Goal: Browse casually

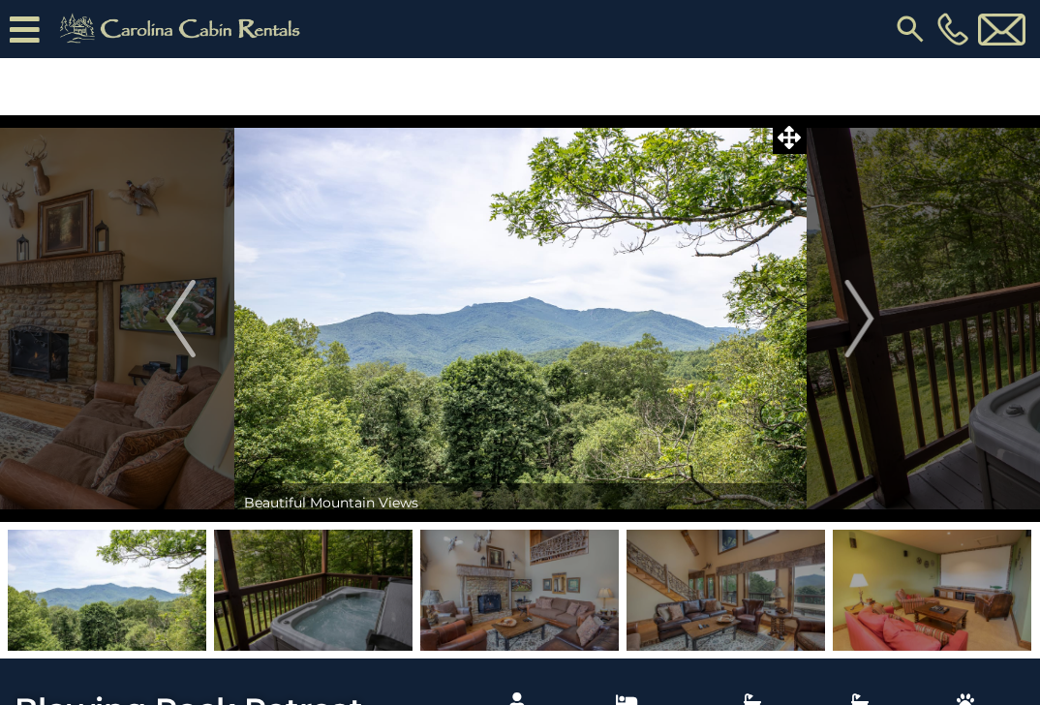
click at [870, 321] on img "Next" at bounding box center [859, 318] width 29 height 77
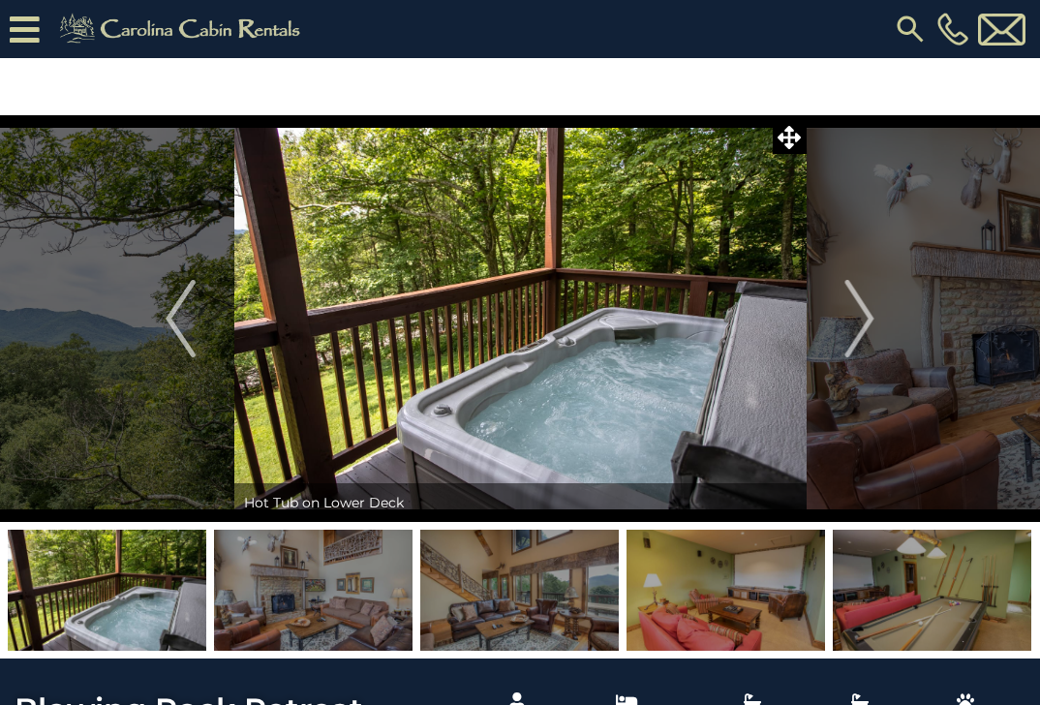
click at [870, 321] on img "Next" at bounding box center [859, 318] width 29 height 77
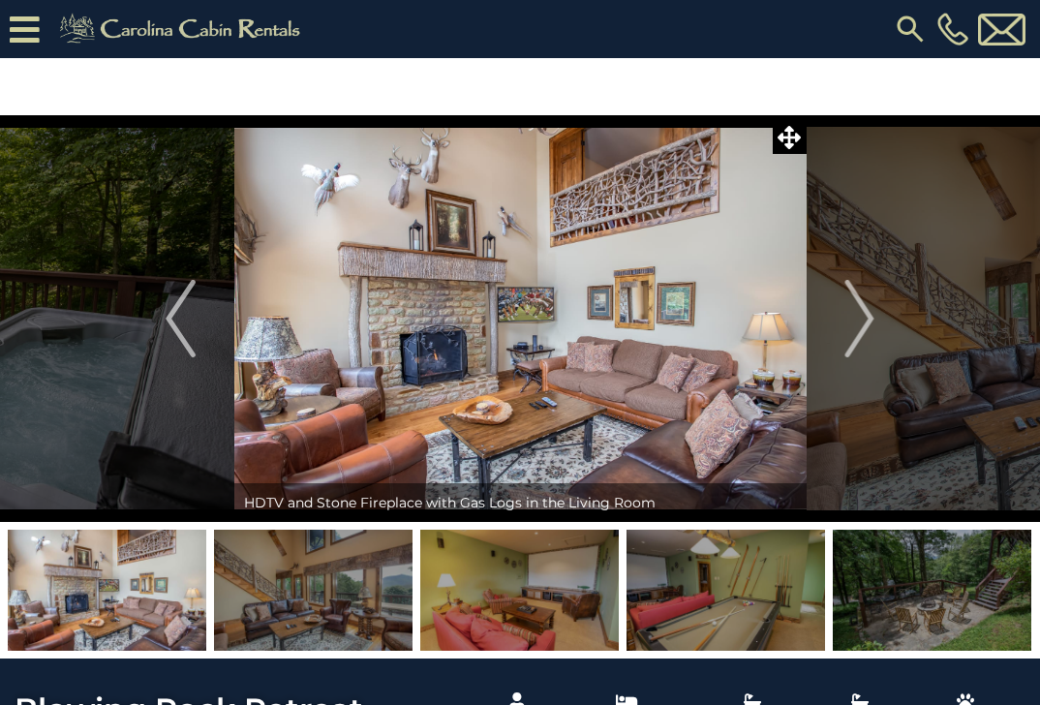
click at [870, 321] on img "Next" at bounding box center [859, 318] width 29 height 77
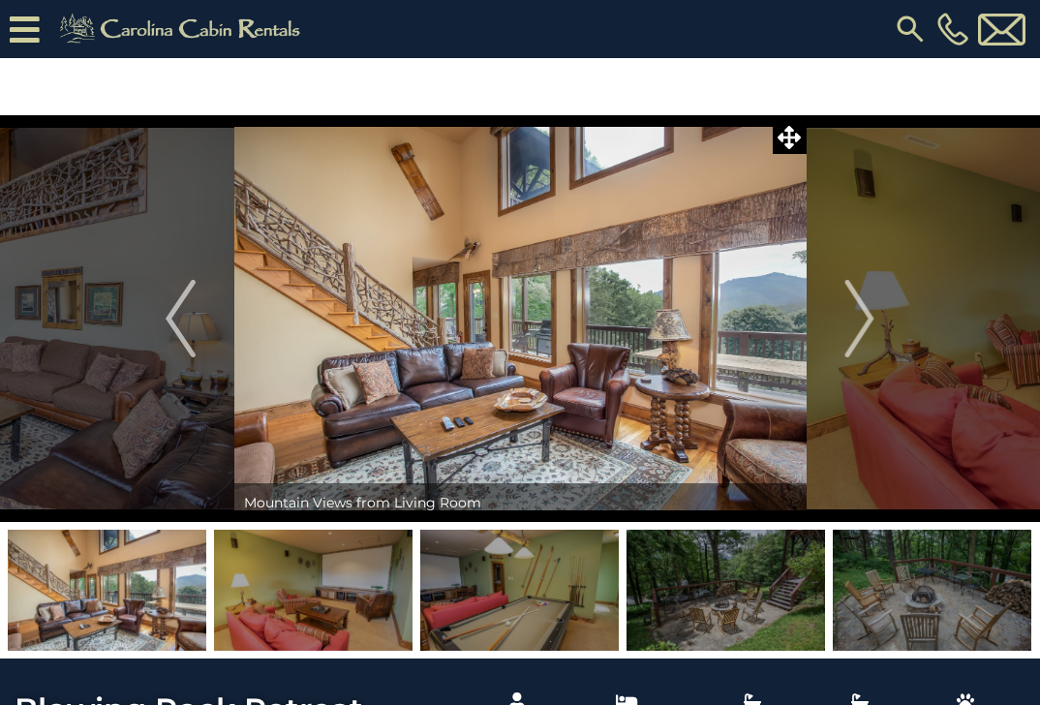
click at [870, 321] on img "Next" at bounding box center [859, 318] width 29 height 77
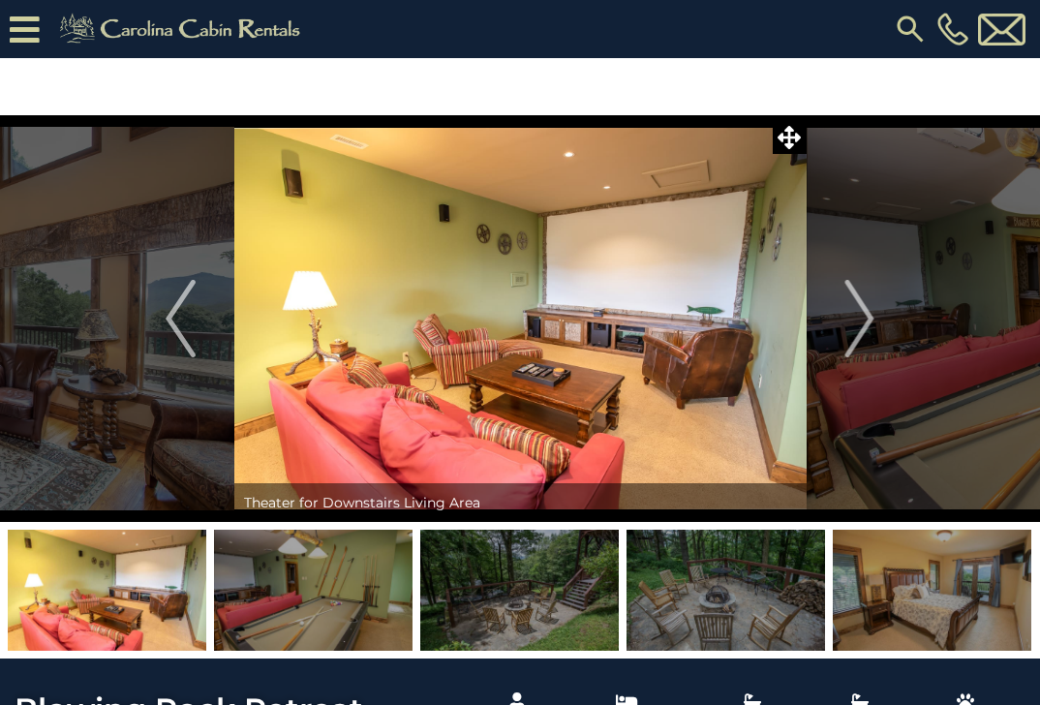
click at [870, 321] on img "Next" at bounding box center [859, 318] width 29 height 77
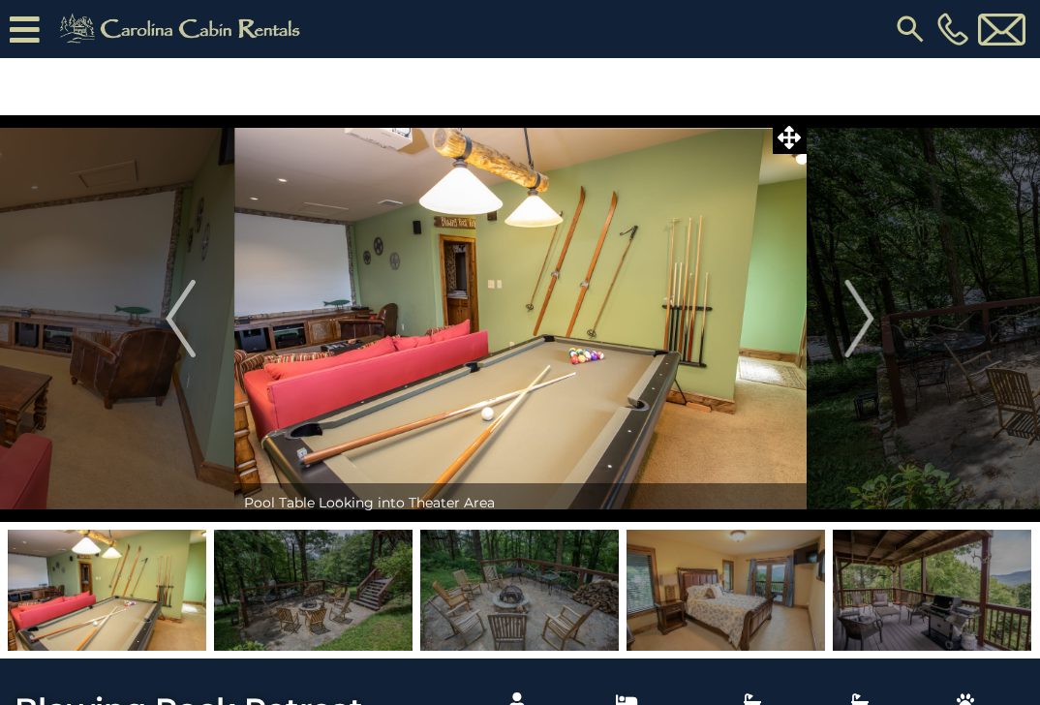
click at [870, 321] on img "Next" at bounding box center [859, 318] width 29 height 77
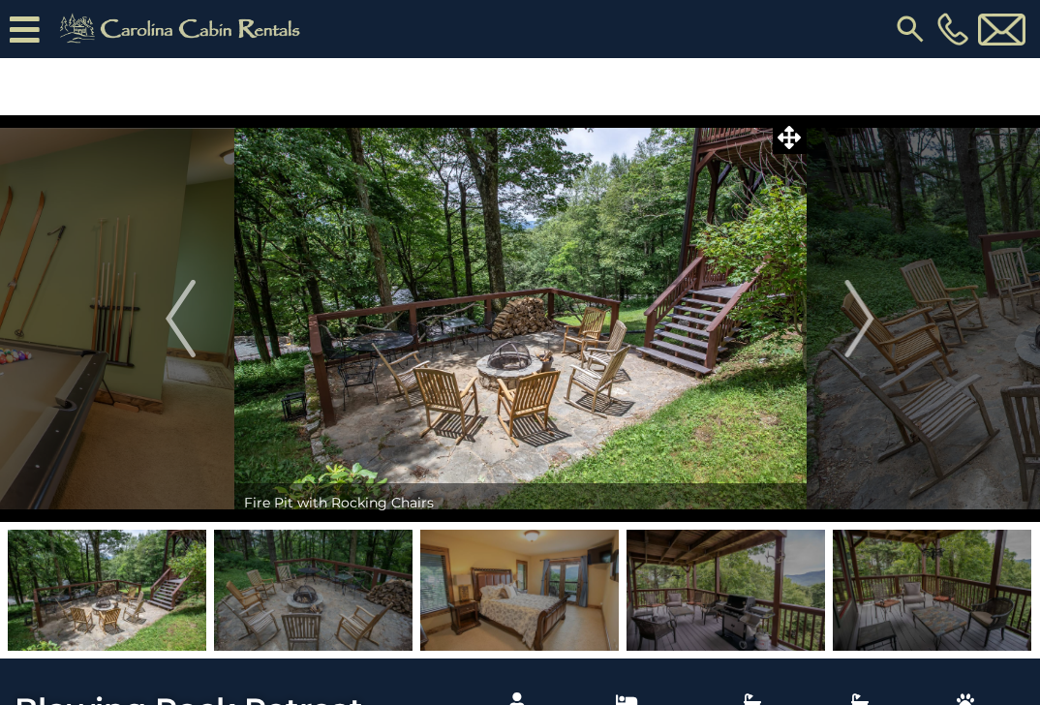
click at [870, 321] on img "Next" at bounding box center [859, 318] width 29 height 77
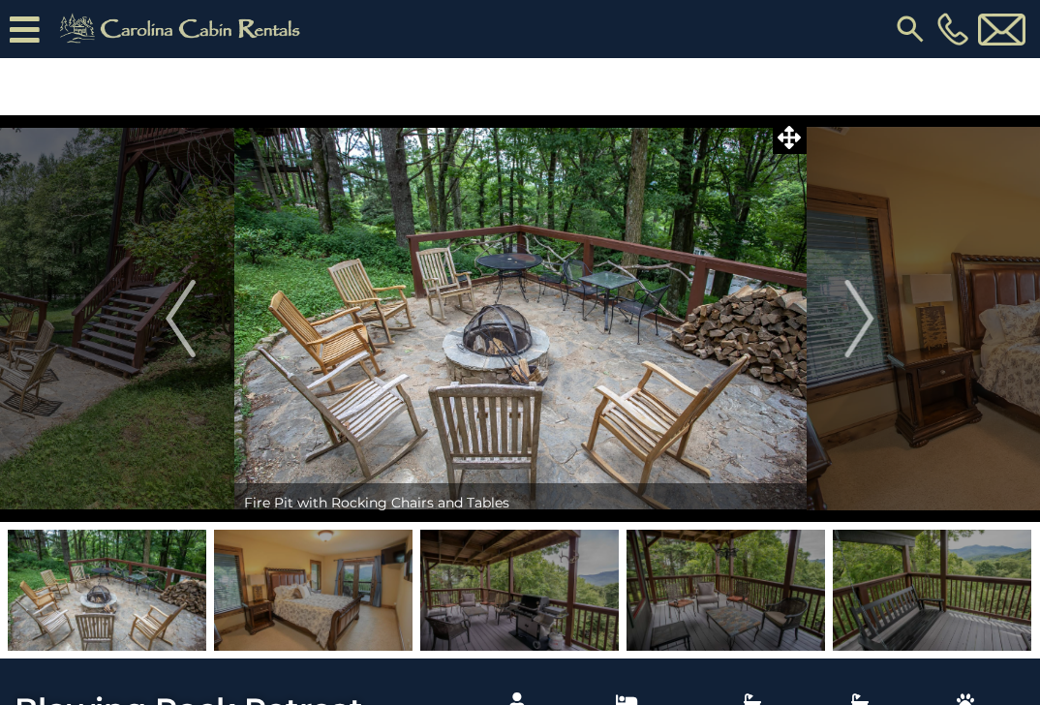
click at [870, 321] on img "Next" at bounding box center [859, 318] width 29 height 77
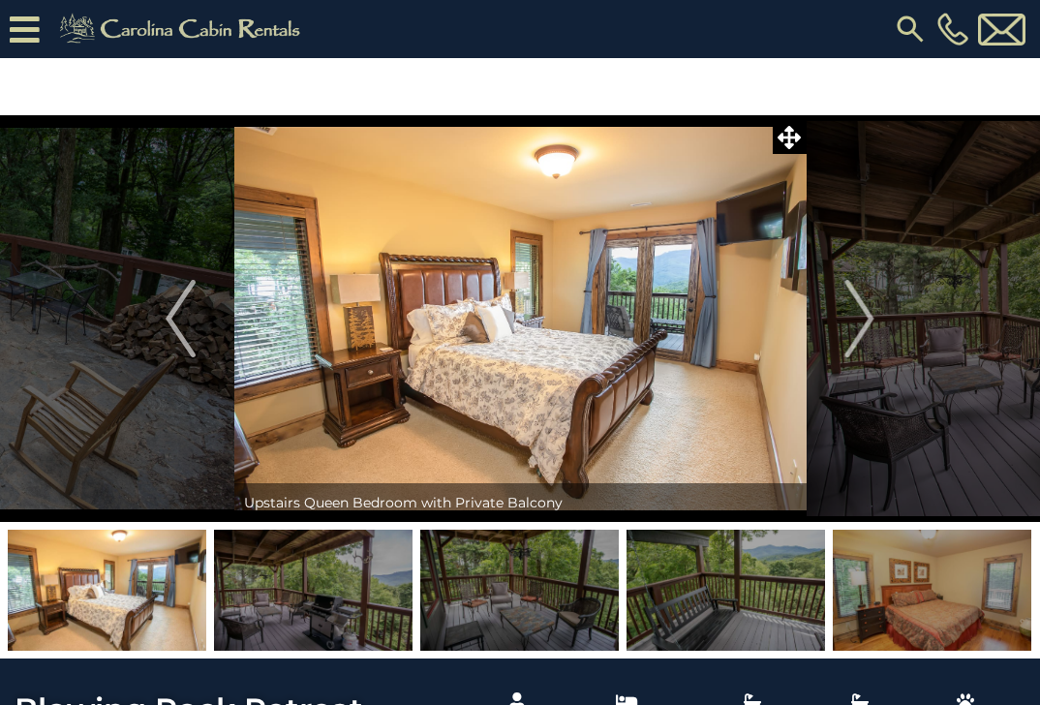
click at [870, 321] on img "Next" at bounding box center [859, 318] width 29 height 77
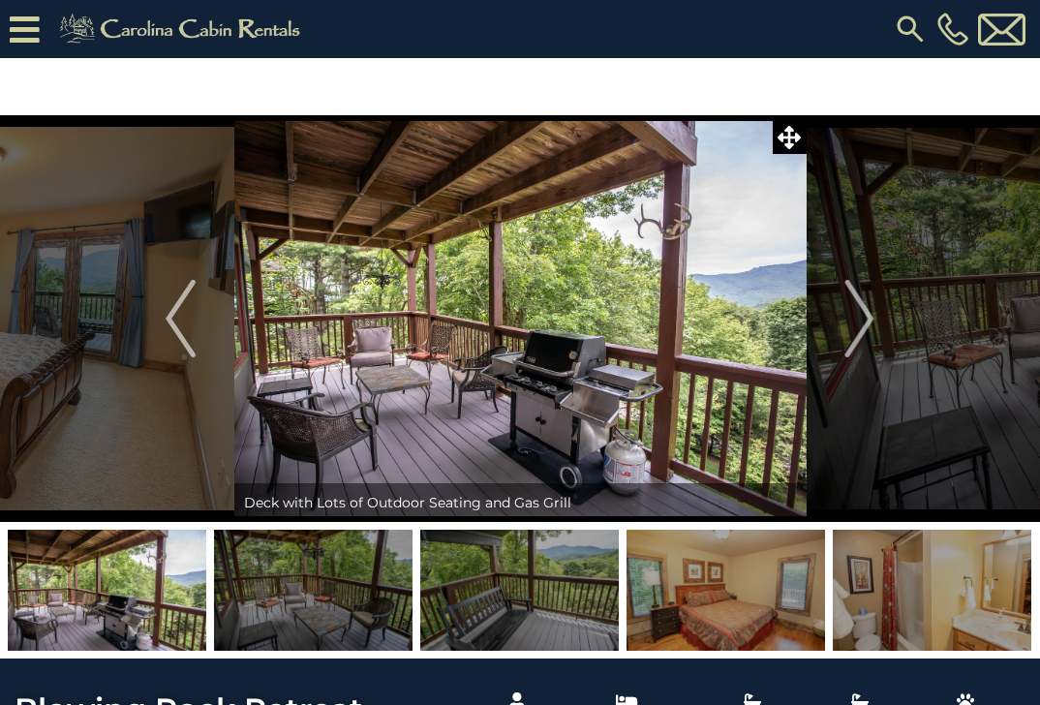
click at [870, 321] on img "Next" at bounding box center [859, 318] width 29 height 77
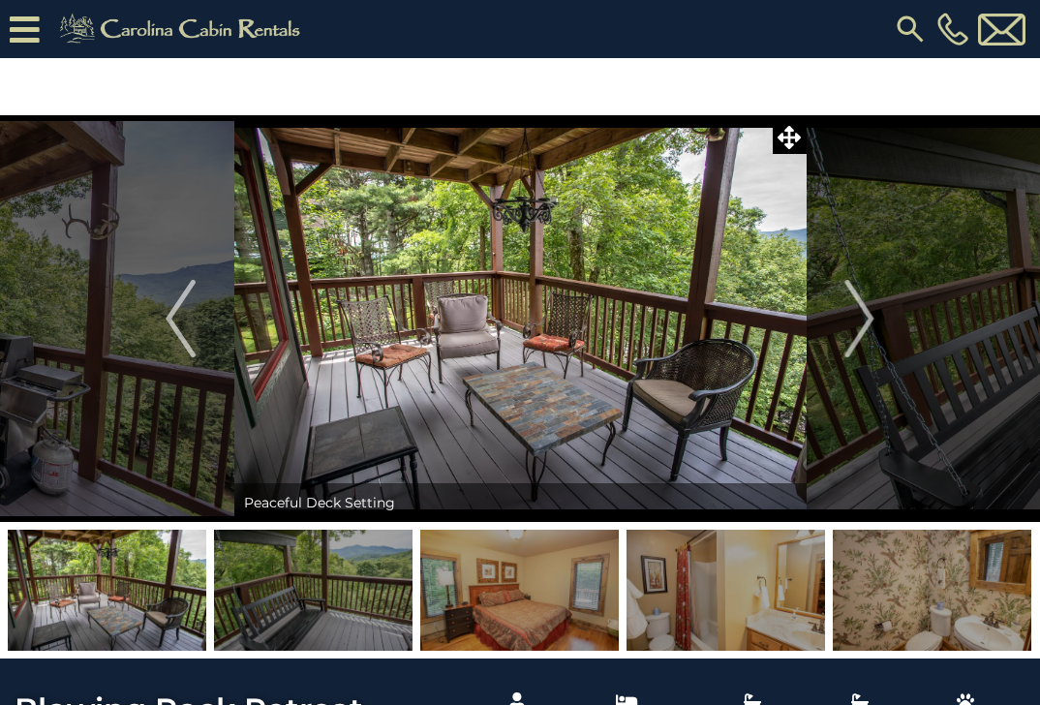
click at [870, 321] on img "Next" at bounding box center [859, 318] width 29 height 77
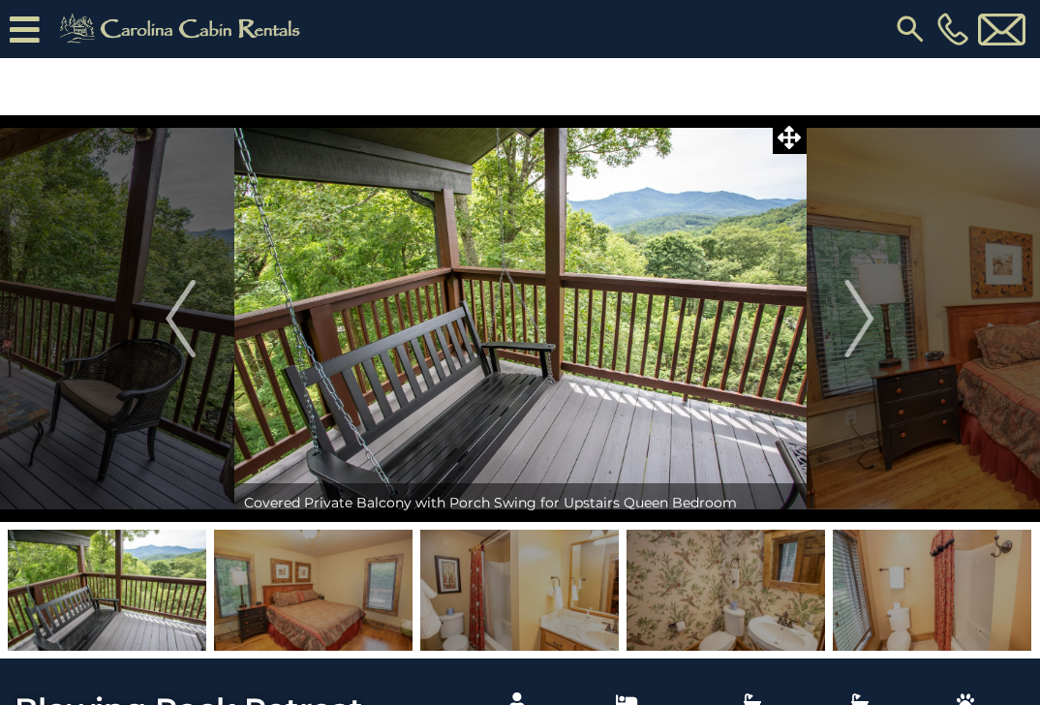
click at [870, 321] on img "Next" at bounding box center [859, 318] width 29 height 77
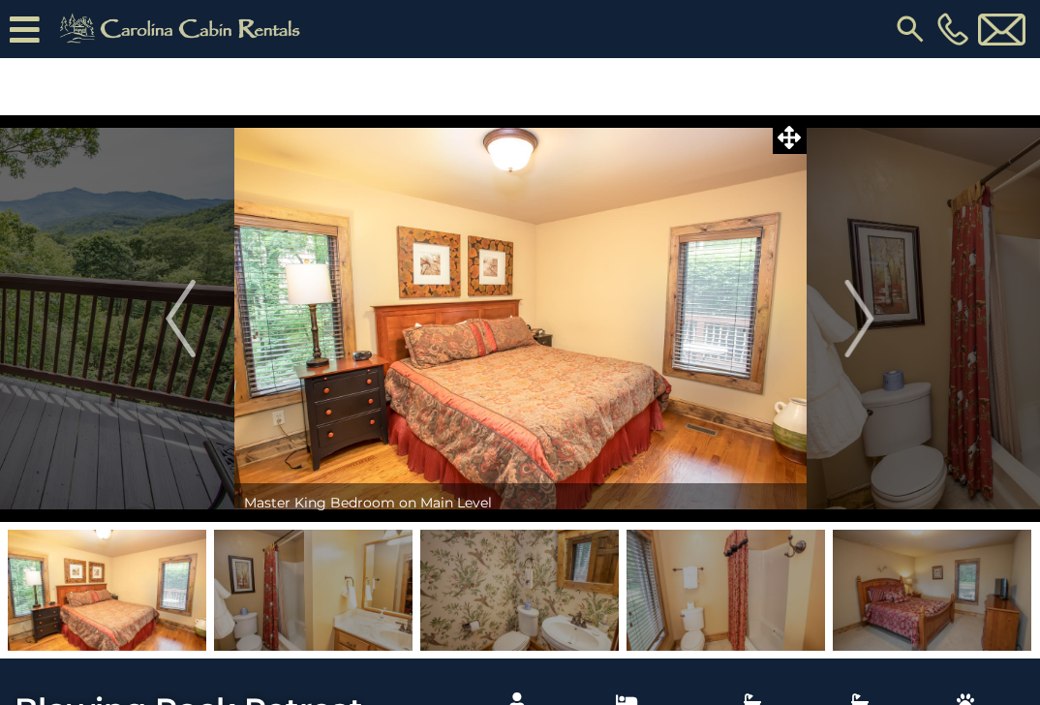
click at [870, 321] on img "Next" at bounding box center [859, 318] width 29 height 77
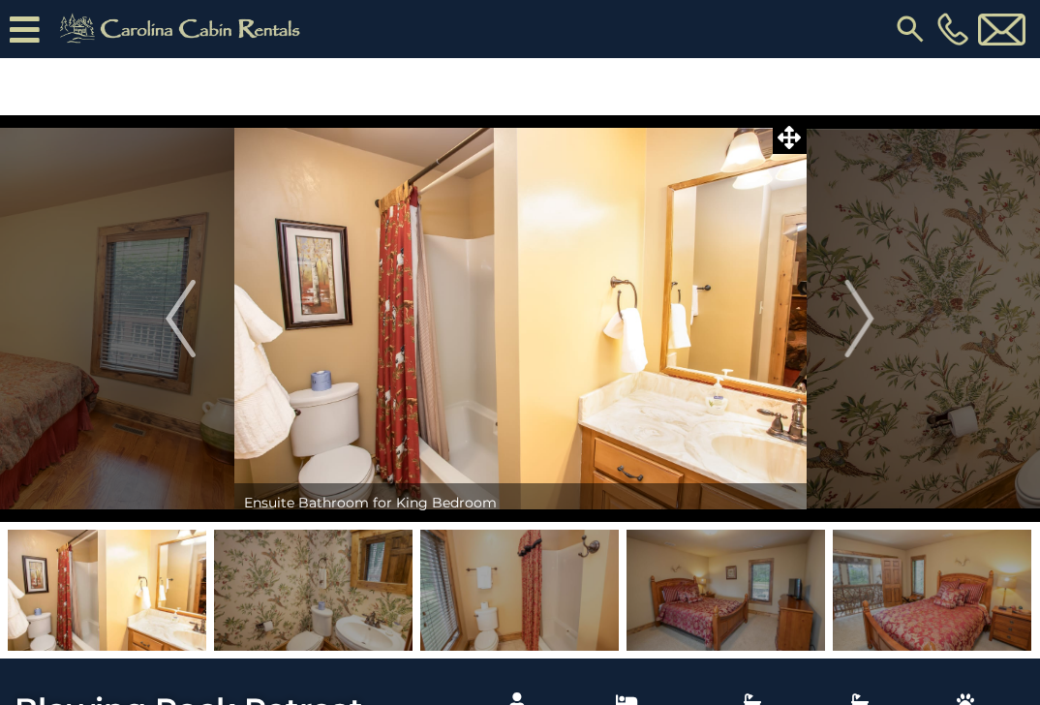
click at [870, 321] on img "Next" at bounding box center [859, 318] width 29 height 77
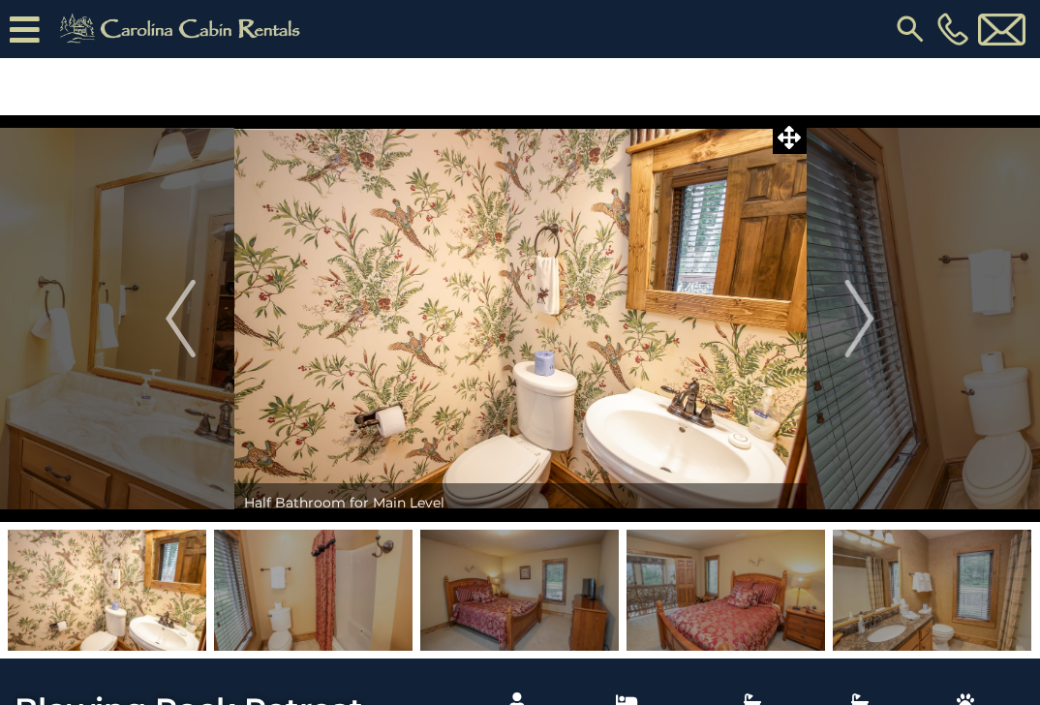
click at [870, 321] on img "Next" at bounding box center [859, 318] width 29 height 77
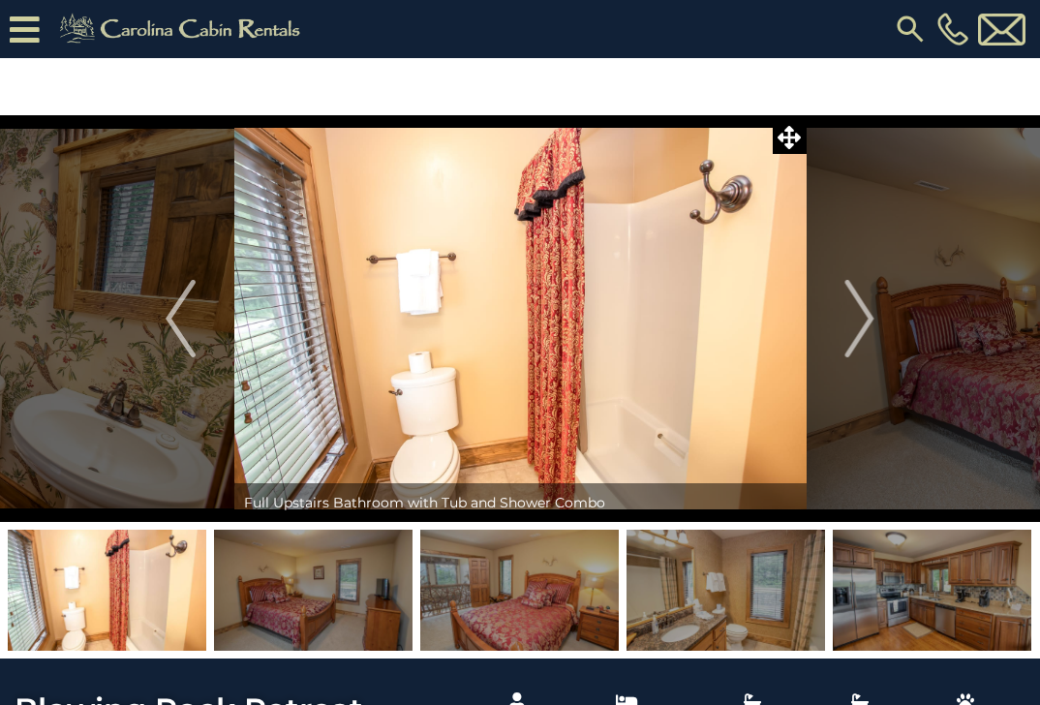
click at [870, 321] on img "Next" at bounding box center [859, 318] width 29 height 77
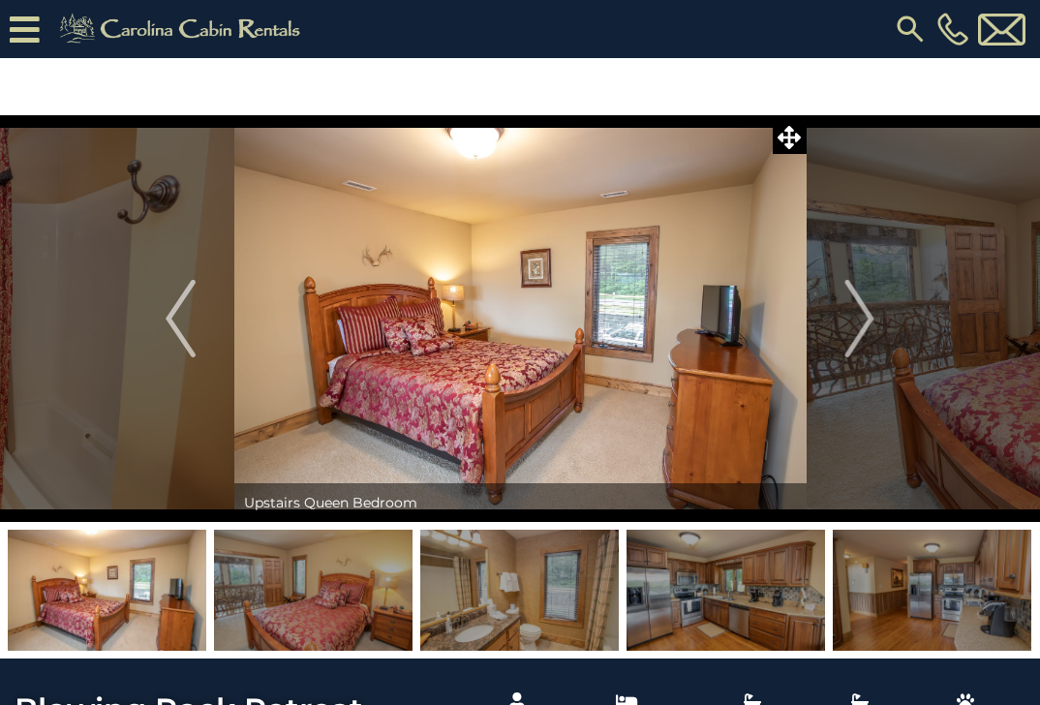
click at [870, 321] on img "Next" at bounding box center [859, 318] width 29 height 77
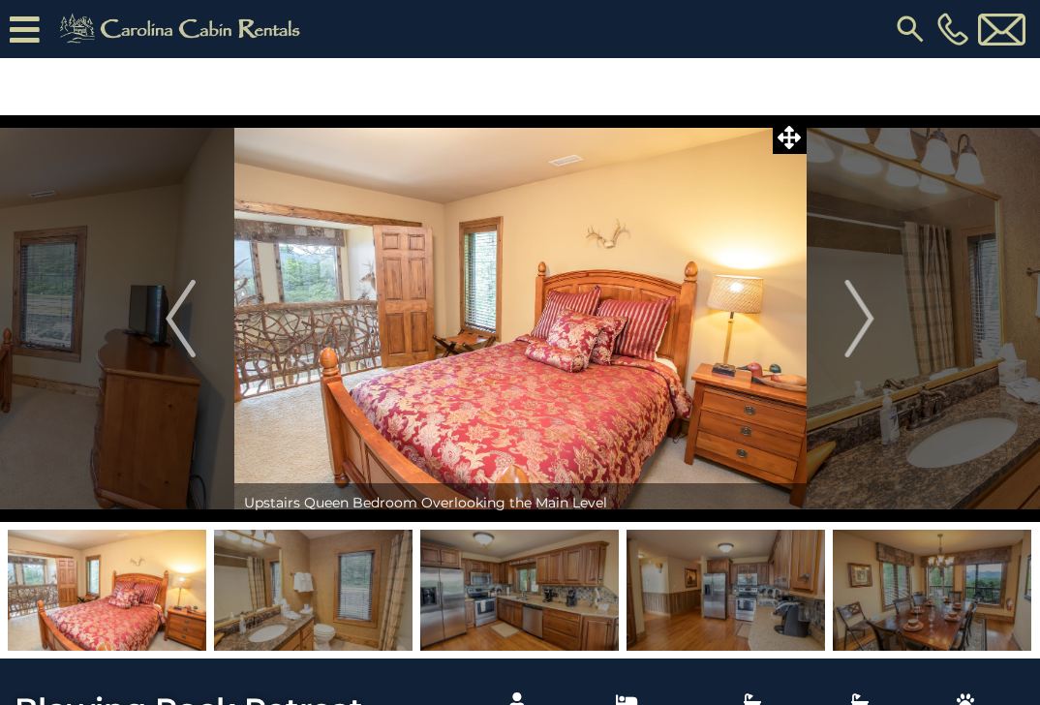
click at [870, 321] on img "Next" at bounding box center [859, 318] width 29 height 77
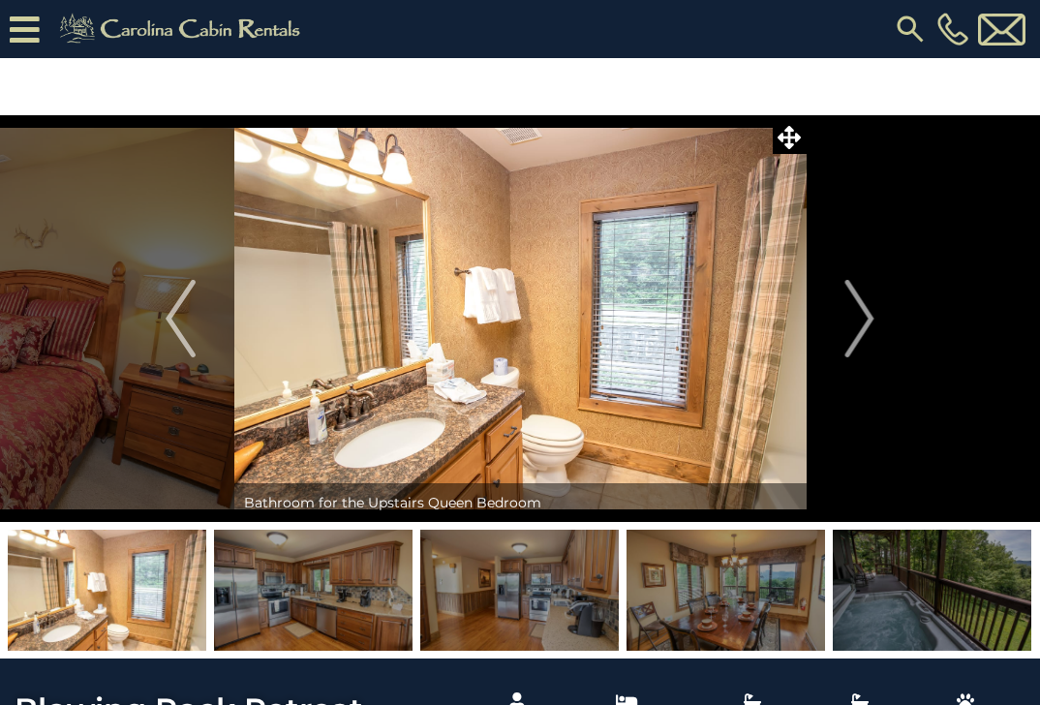
click at [870, 321] on img "Next" at bounding box center [859, 318] width 29 height 77
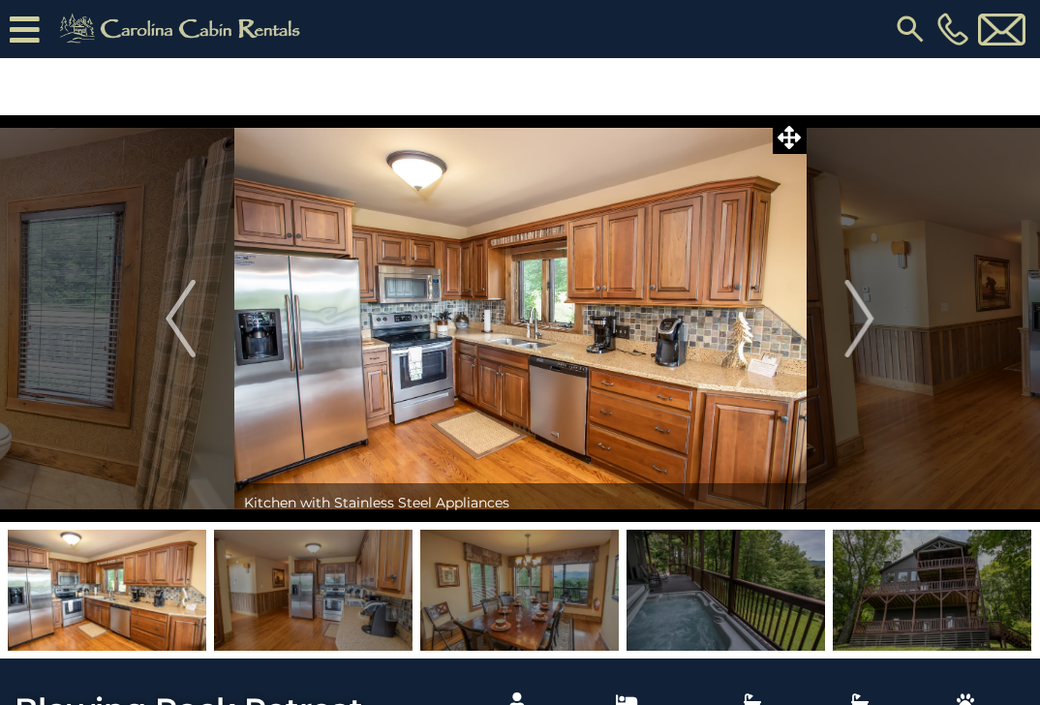
click at [870, 321] on img "Next" at bounding box center [859, 318] width 29 height 77
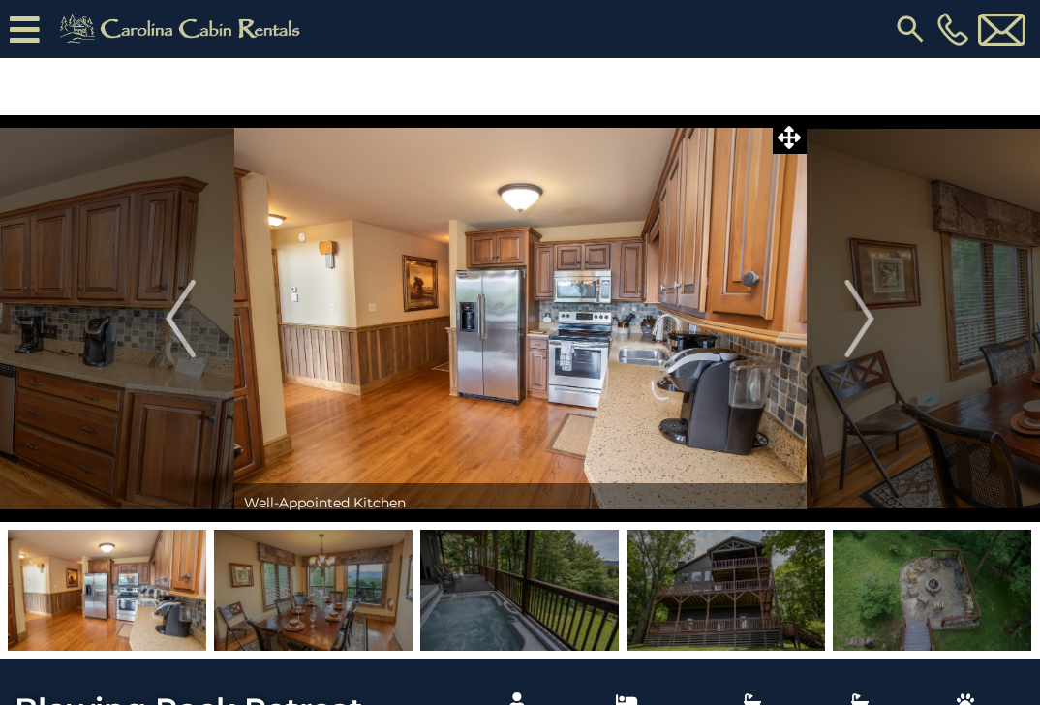
click at [870, 321] on img "Next" at bounding box center [859, 318] width 29 height 77
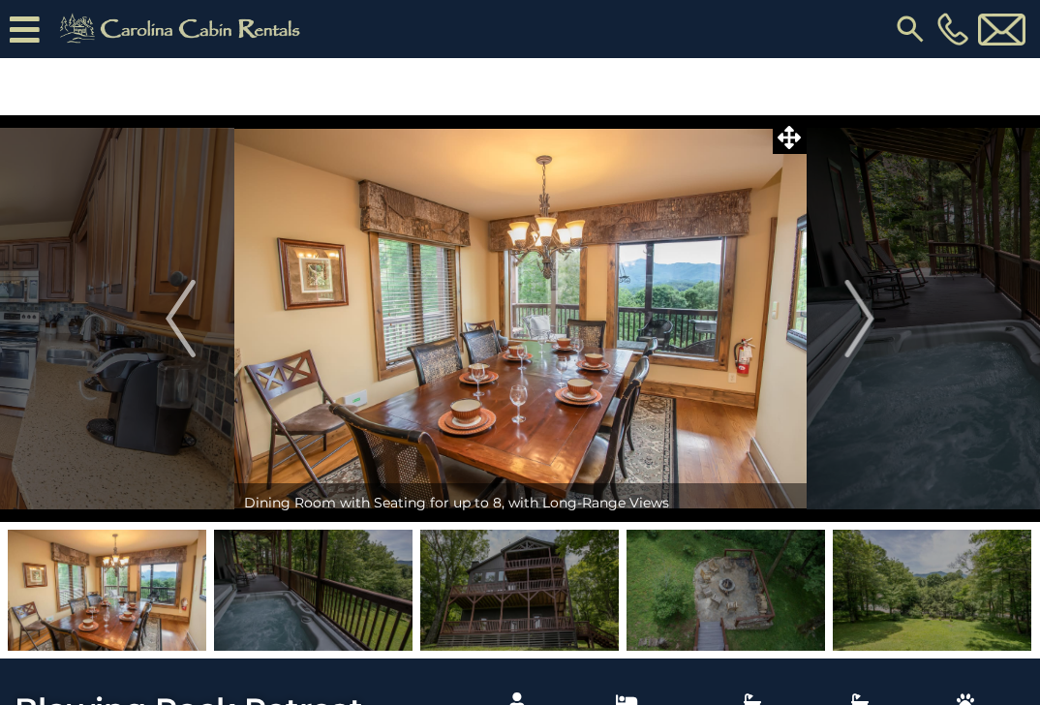
click at [870, 321] on img "Next" at bounding box center [859, 318] width 29 height 77
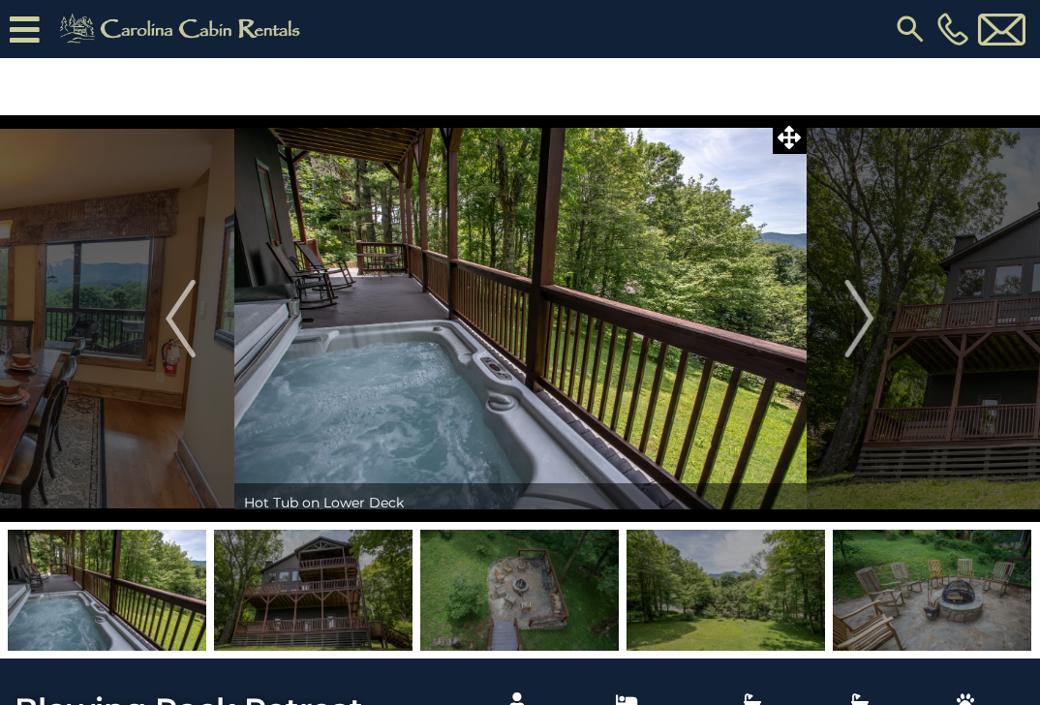
click at [870, 321] on img "Next" at bounding box center [859, 318] width 29 height 77
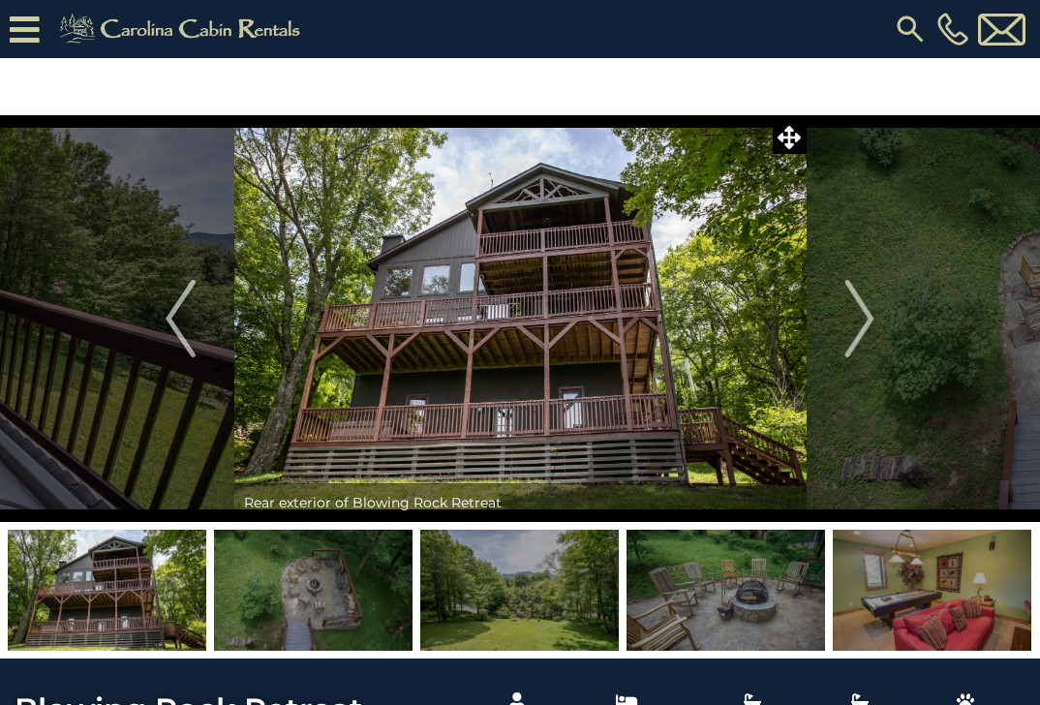
click at [870, 321] on img "Next" at bounding box center [859, 318] width 29 height 77
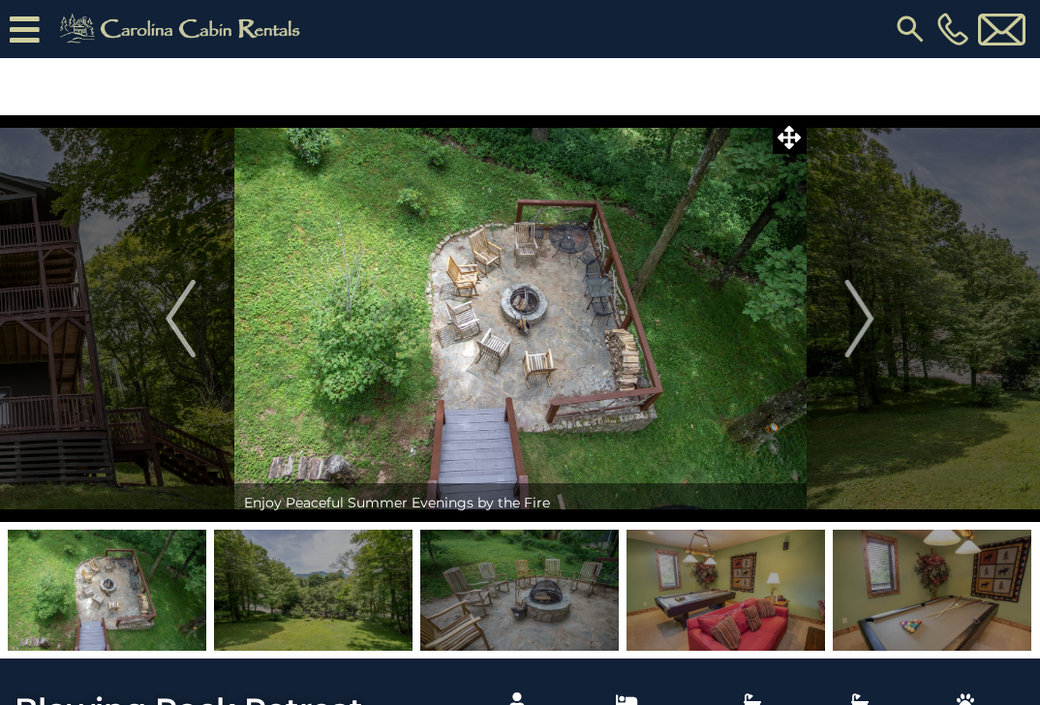
click at [870, 321] on img "Next" at bounding box center [859, 318] width 29 height 77
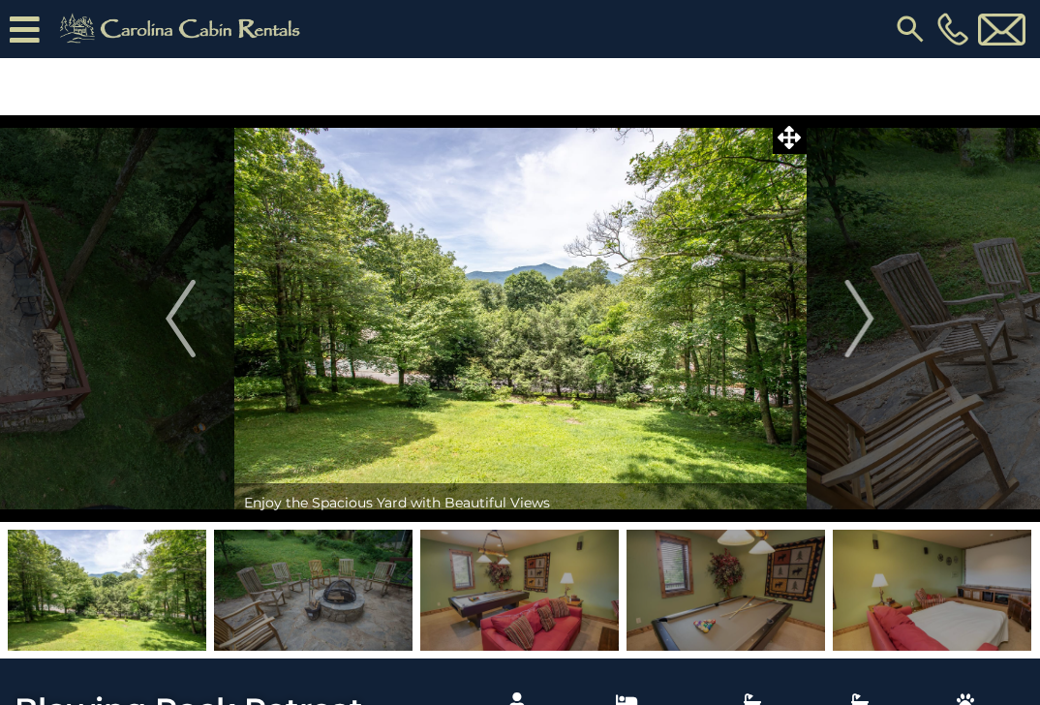
click at [870, 321] on img "Next" at bounding box center [859, 318] width 29 height 77
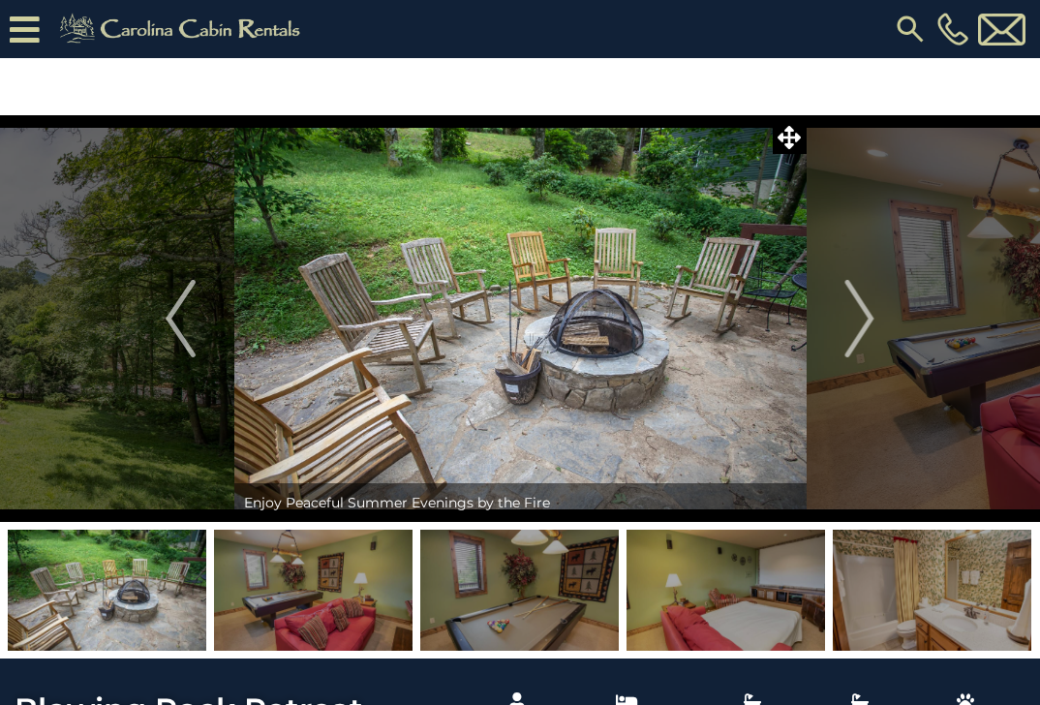
click at [870, 321] on img "Next" at bounding box center [859, 318] width 29 height 77
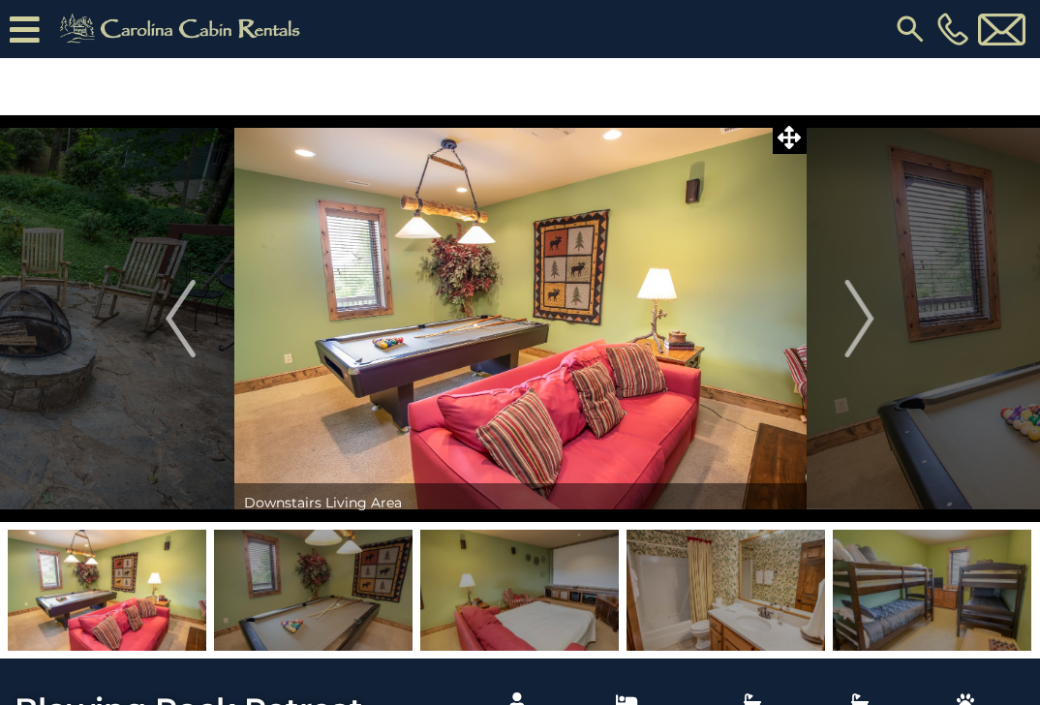
click at [870, 321] on img "Next" at bounding box center [859, 318] width 29 height 77
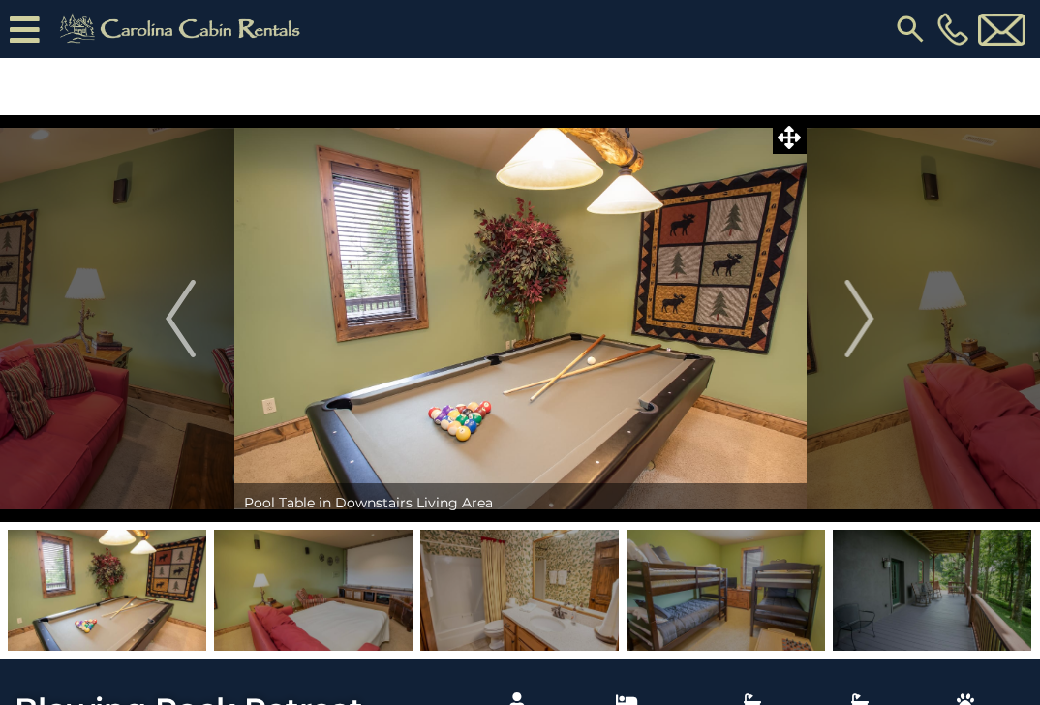
click at [870, 321] on img "Next" at bounding box center [859, 318] width 29 height 77
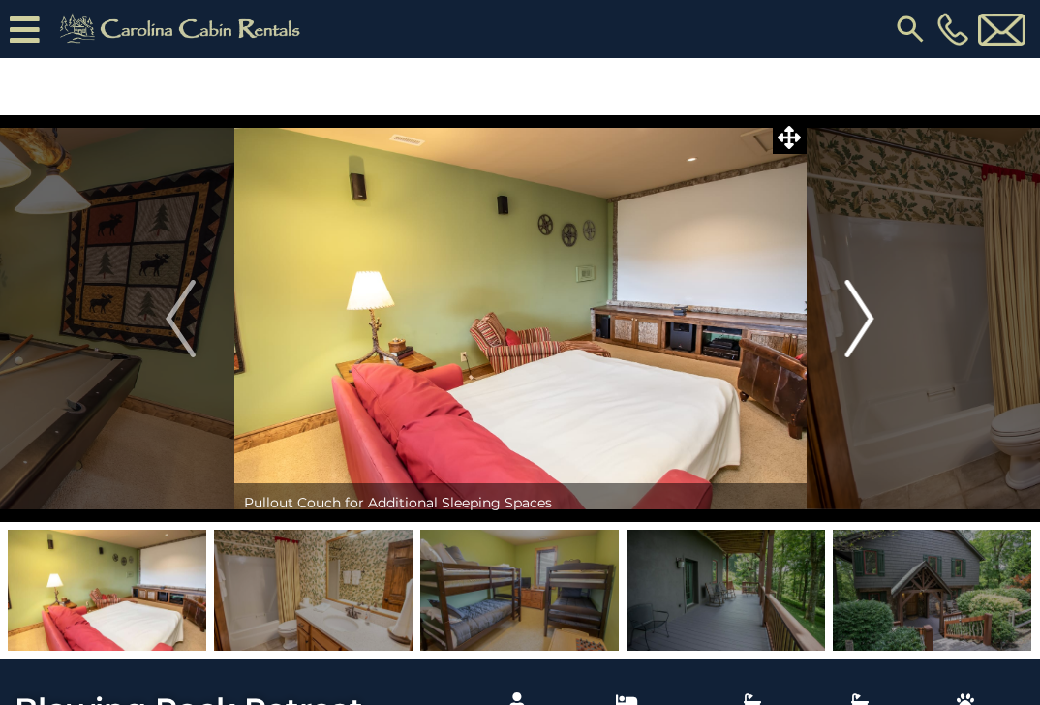
click at [871, 320] on img "Next" at bounding box center [859, 318] width 29 height 77
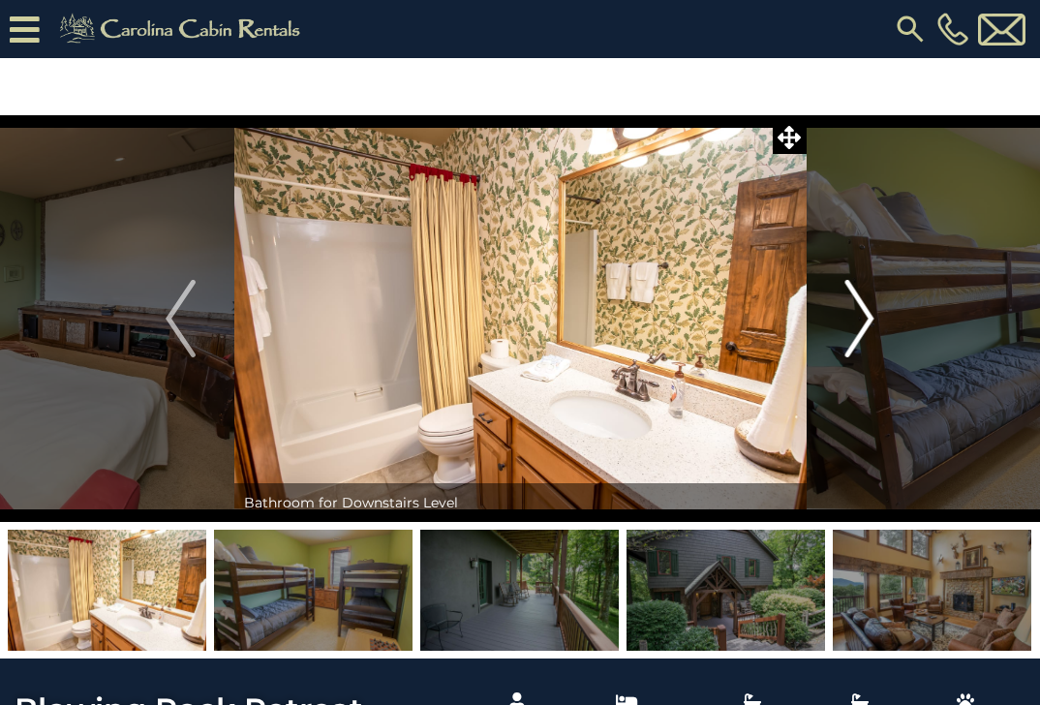
click at [867, 318] on img "Next" at bounding box center [859, 318] width 29 height 77
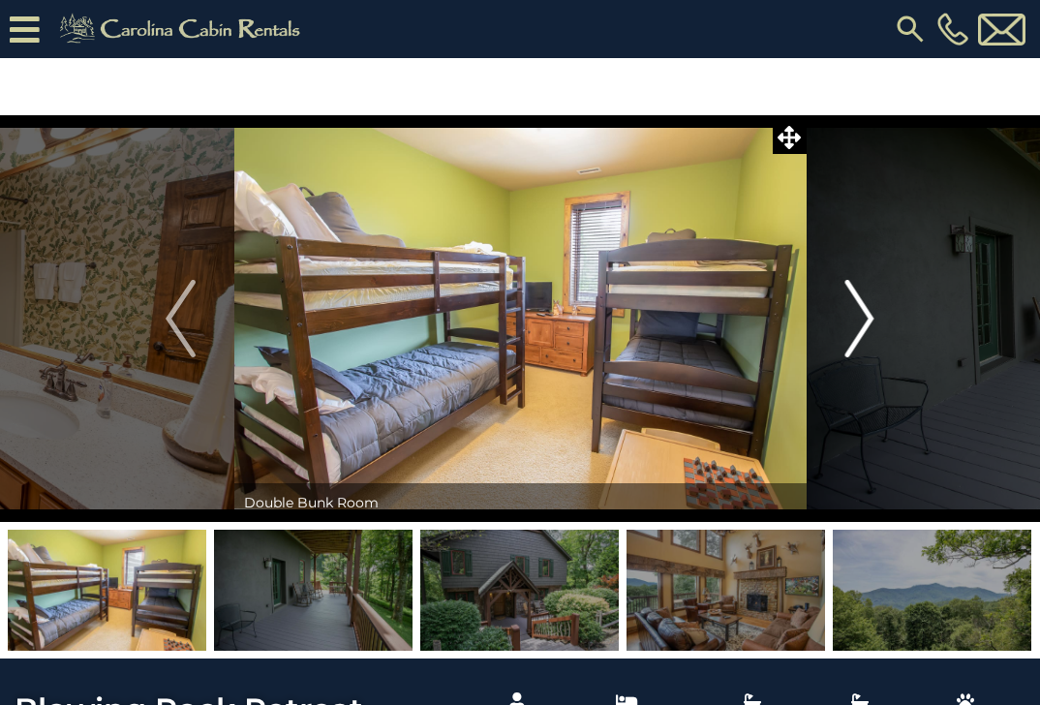
click at [867, 318] on img "Next" at bounding box center [859, 318] width 29 height 77
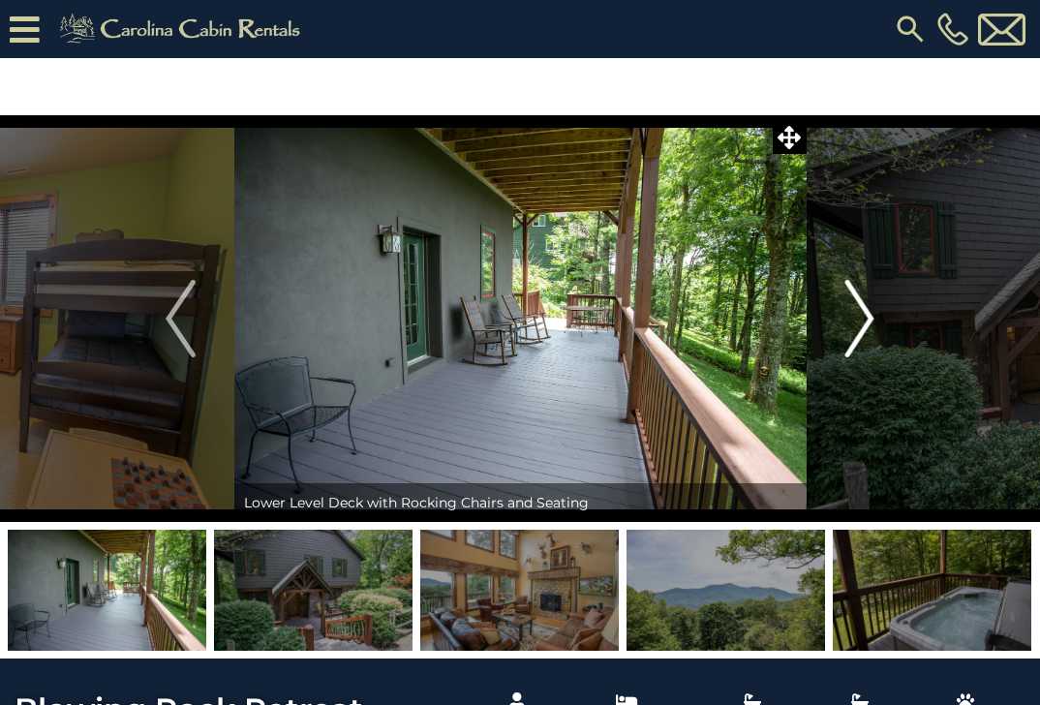
click at [867, 318] on img "Next" at bounding box center [859, 318] width 29 height 77
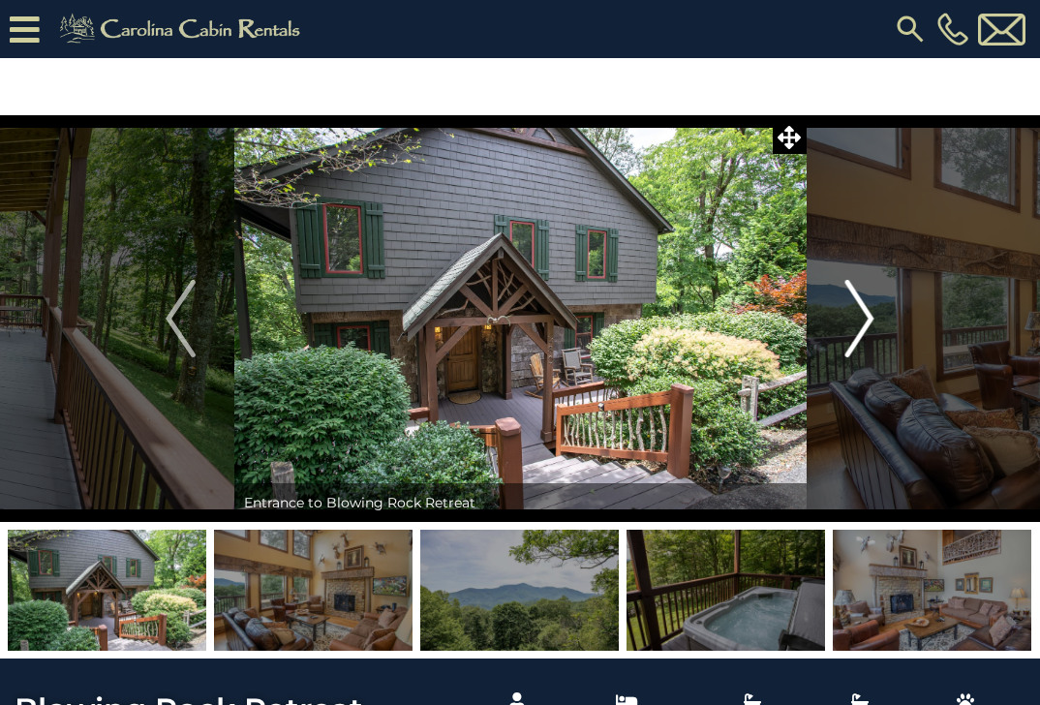
click at [867, 318] on img "Next" at bounding box center [859, 318] width 29 height 77
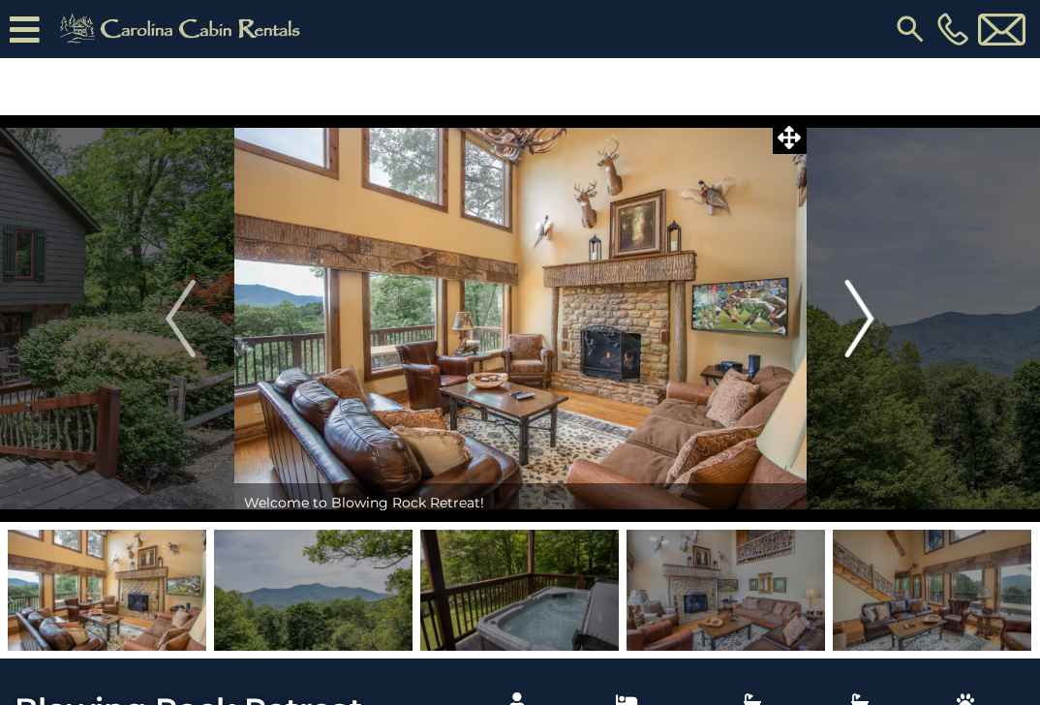
click at [867, 318] on img "Next" at bounding box center [859, 318] width 29 height 77
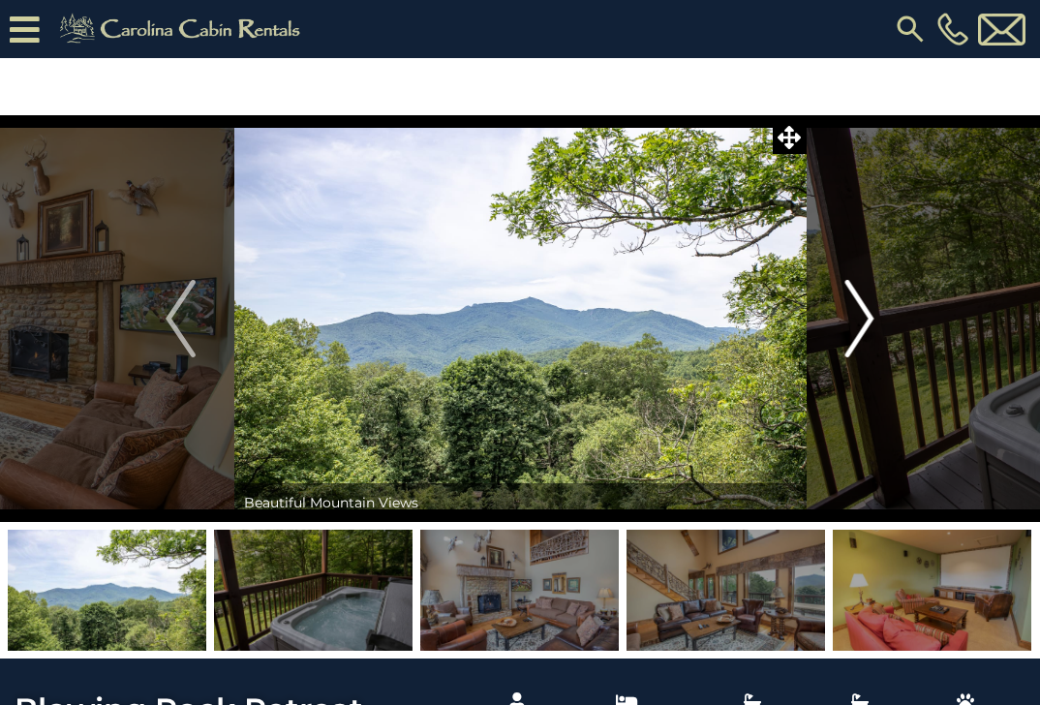
click at [867, 318] on img "Next" at bounding box center [859, 318] width 29 height 77
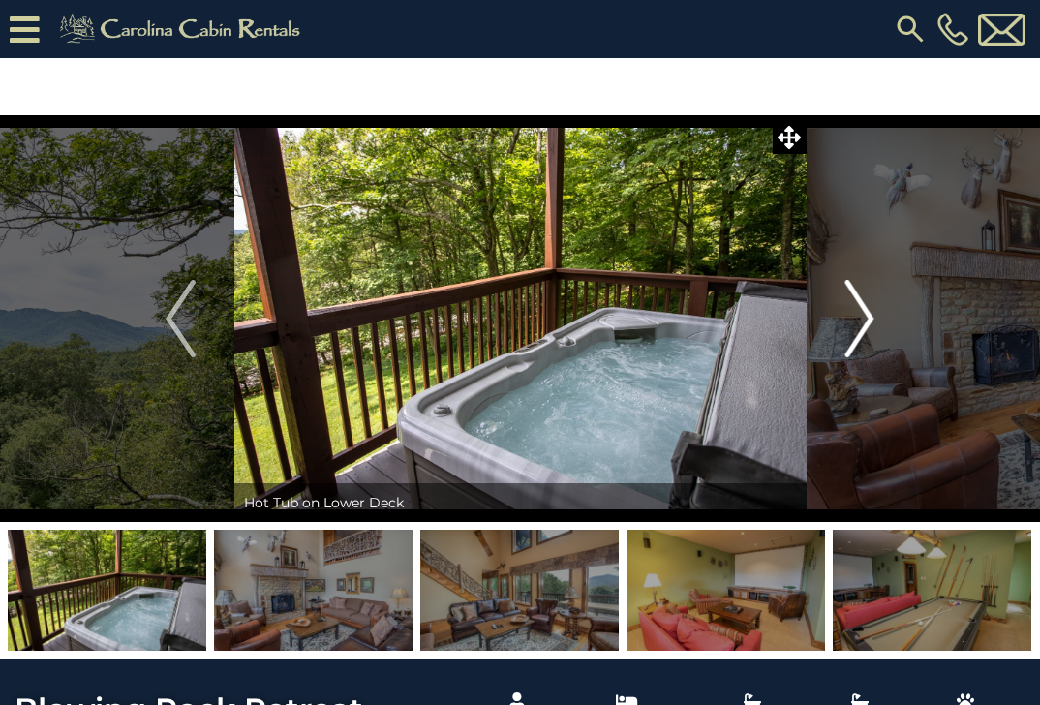
click at [867, 318] on img "Next" at bounding box center [859, 318] width 29 height 77
